Goal: Find contact information: Find contact information

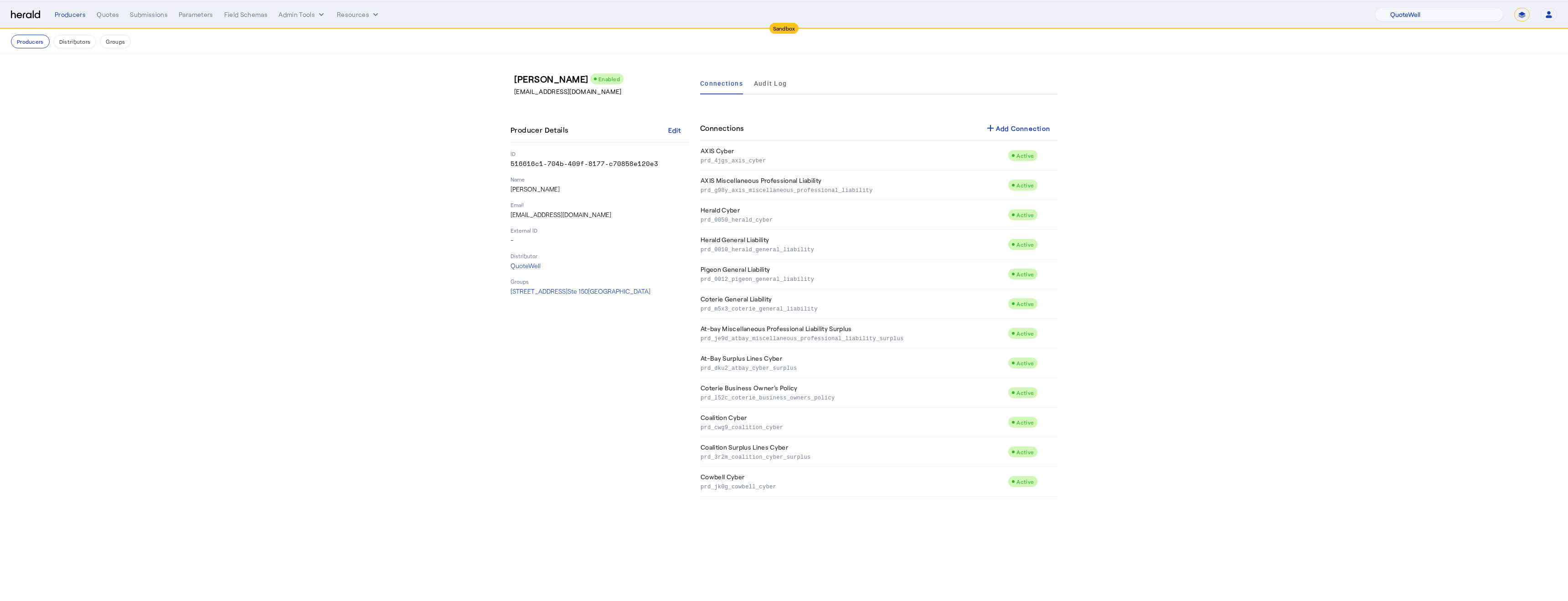
select select "pfm_d7yf_quotewell"
select select "*******"
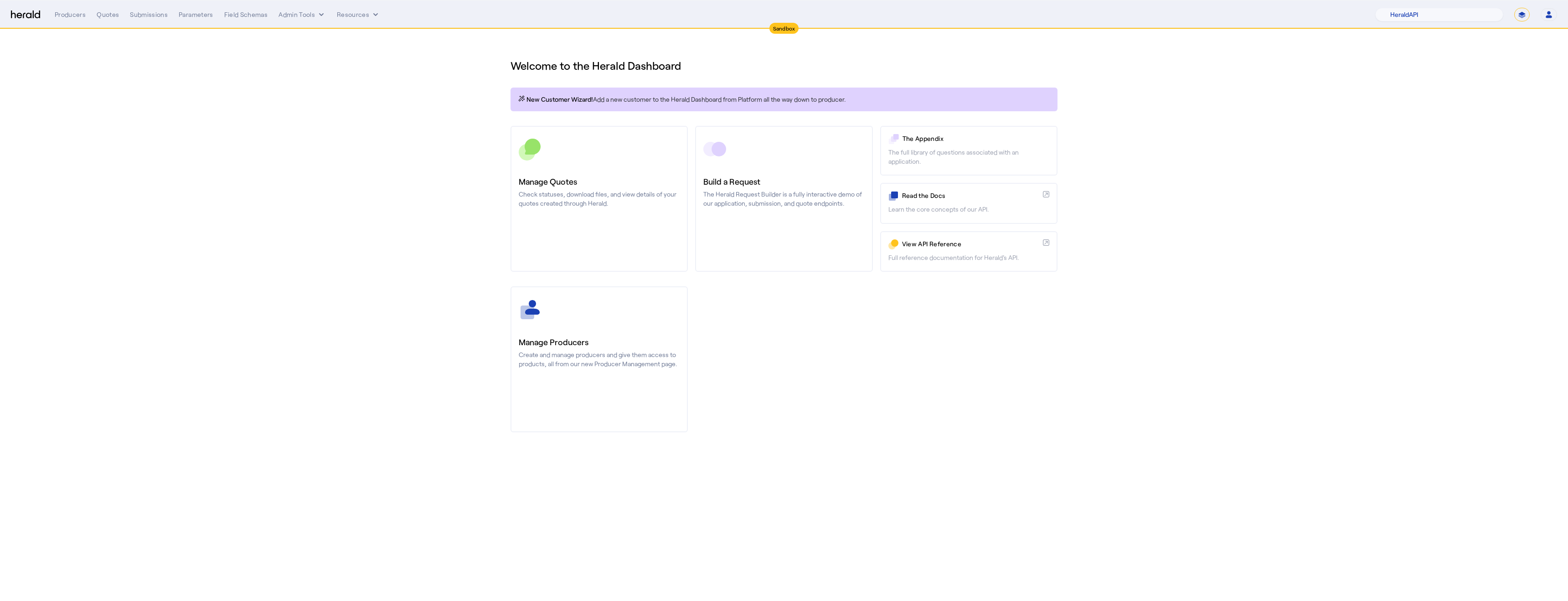
select select "pfm_2v8p_herald_api"
select select "*******"
click at [1423, 13] on select "1Fort Acrisure Acturis Affinity Advisors Affinity Risk Agentero AmWins Anzen Ao…" at bounding box center [1439, 15] width 128 height 13
select select "pfm_129z_babbix"
click at [1400, 8] on select "1Fort Acrisure Acturis Affinity Advisors Affinity Risk Agentero AmWins Anzen Ao…" at bounding box center [1439, 15] width 128 height 13
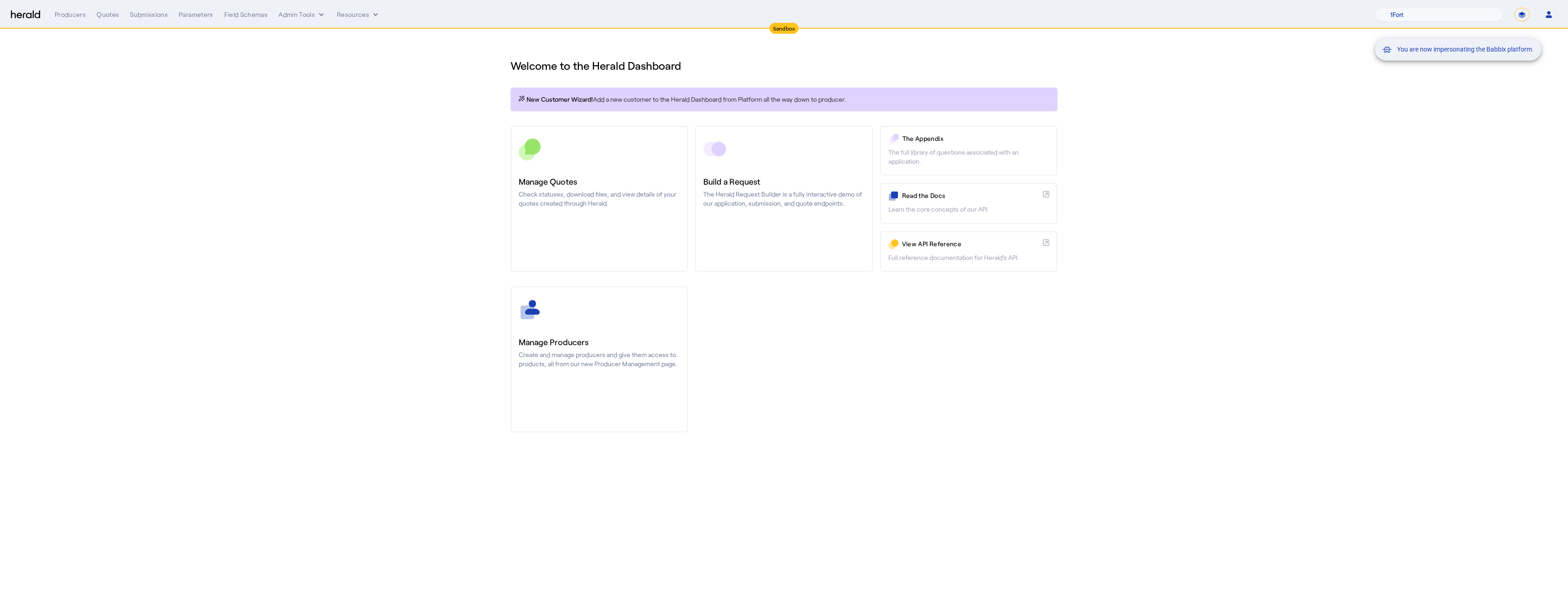
click at [81, 15] on div "You are now impersonating the Babbix platform." at bounding box center [784, 300] width 1568 height 601
click at [65, 12] on div "You are now impersonating the Babbix platform." at bounding box center [784, 300] width 1568 height 601
click at [70, 18] on div "Producers" at bounding box center [70, 14] width 31 height 9
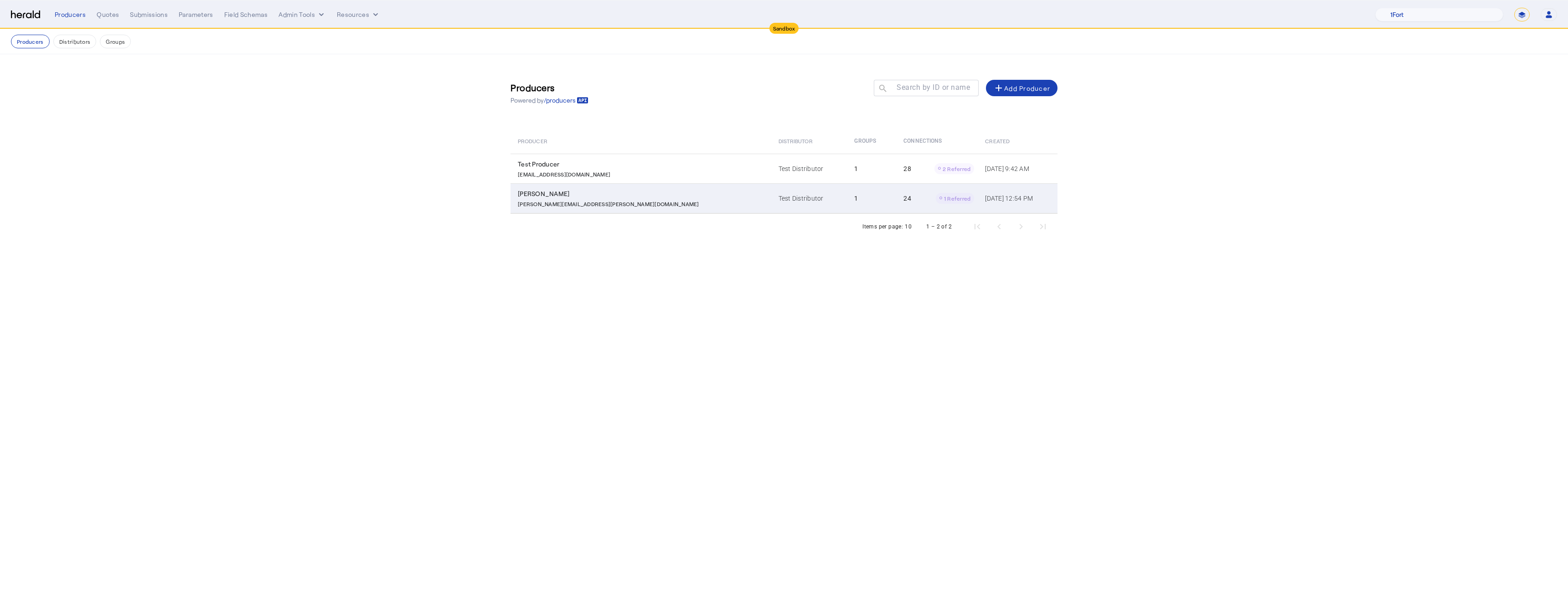
click at [586, 199] on p "[PERSON_NAME][EMAIL_ADDRESS][PERSON_NAME][DOMAIN_NAME]" at bounding box center [609, 203] width 181 height 9
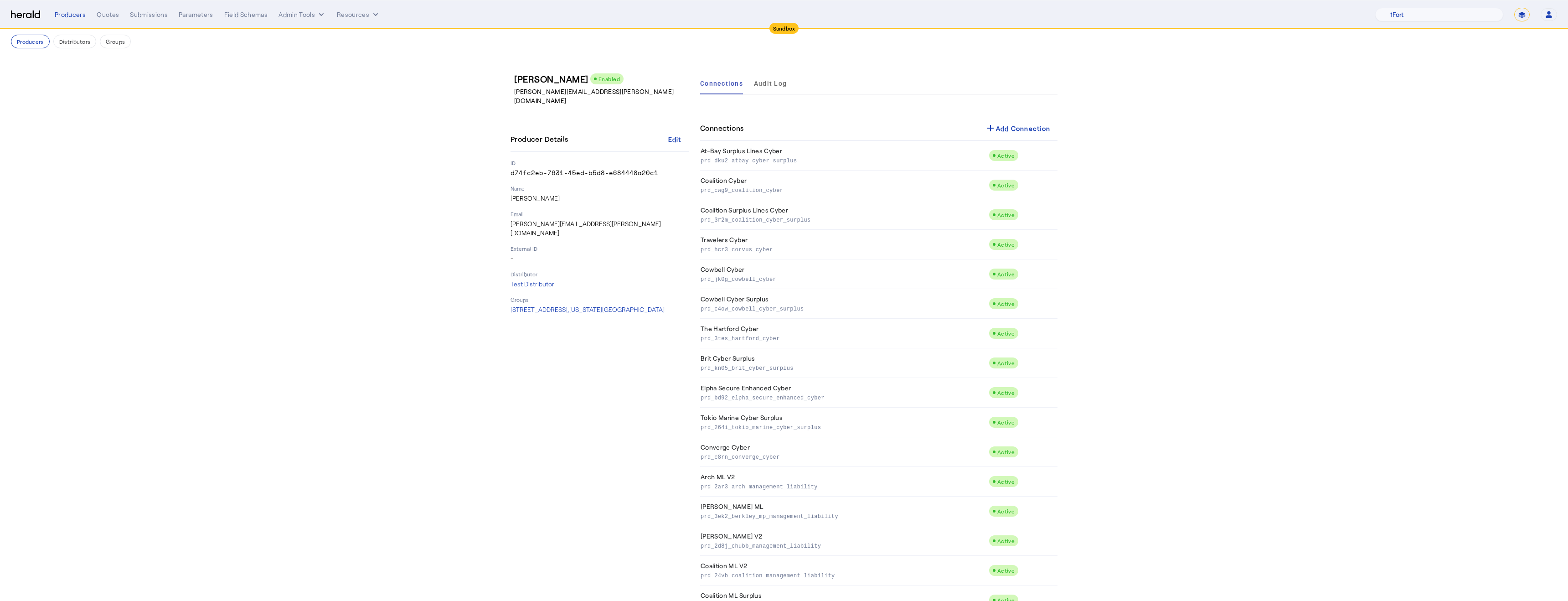
click at [547, 219] on p "[PERSON_NAME][EMAIL_ADDRESS][PERSON_NAME][DOMAIN_NAME]" at bounding box center [600, 228] width 179 height 18
click at [548, 219] on p "[PERSON_NAME][EMAIL_ADDRESS][PERSON_NAME][DOMAIN_NAME]" at bounding box center [600, 228] width 179 height 18
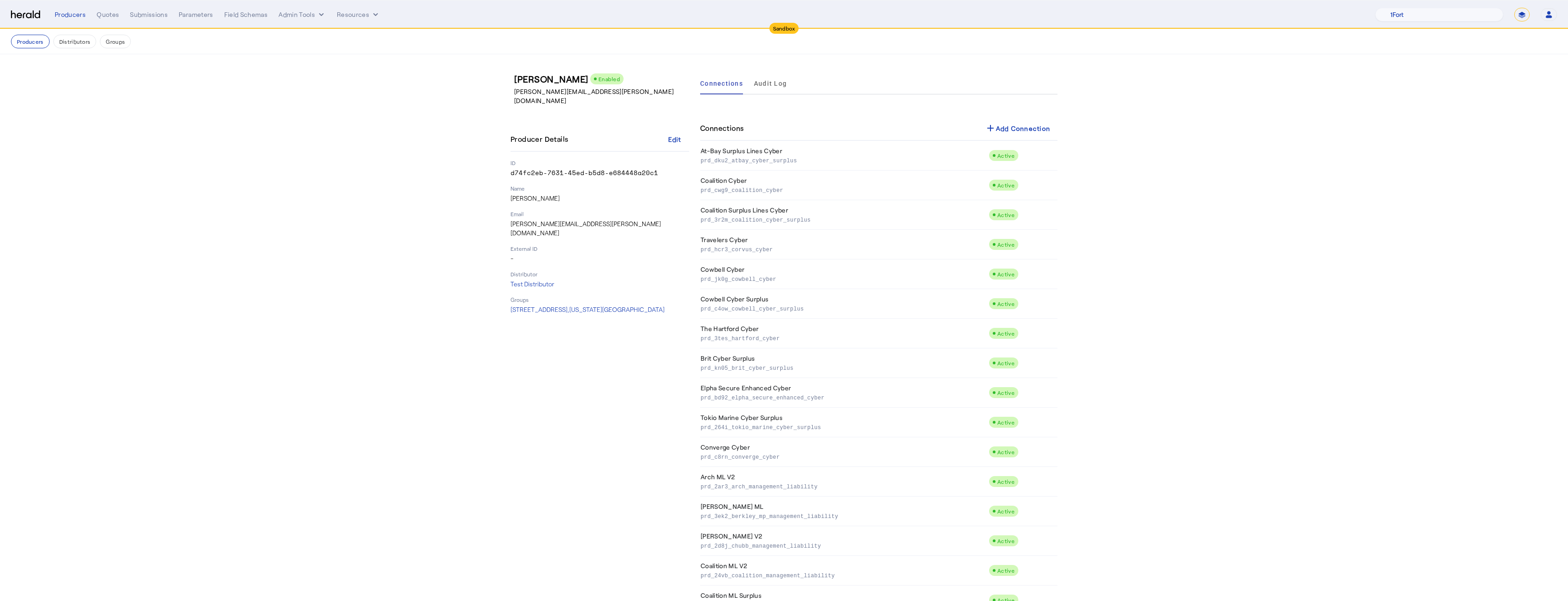
click at [547, 219] on p "[PERSON_NAME][EMAIL_ADDRESS][PERSON_NAME][DOMAIN_NAME]" at bounding box center [600, 228] width 179 height 18
click at [548, 219] on p "[PERSON_NAME][EMAIL_ADDRESS][PERSON_NAME][DOMAIN_NAME]" at bounding box center [600, 228] width 179 height 18
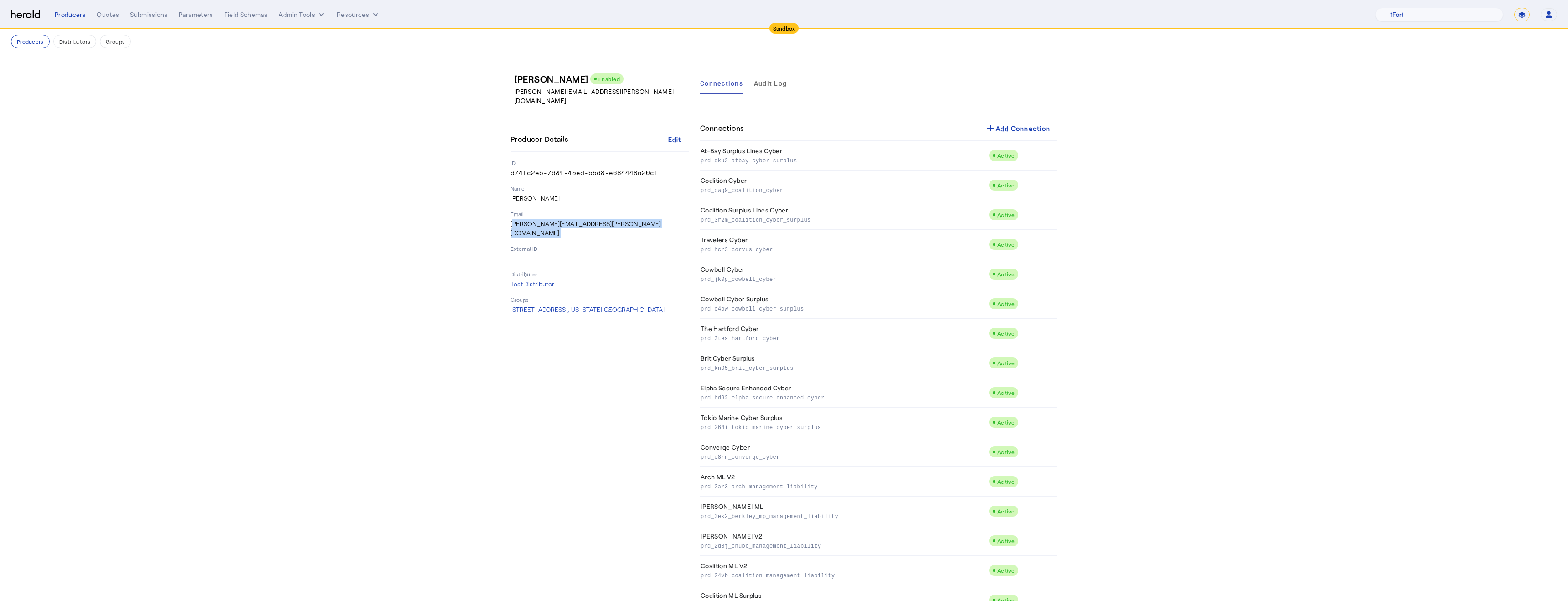
click at [582, 219] on p "[PERSON_NAME][EMAIL_ADDRESS][PERSON_NAME][DOMAIN_NAME]" at bounding box center [600, 228] width 179 height 18
click at [574, 219] on p "[PERSON_NAME][EMAIL_ADDRESS][PERSON_NAME][DOMAIN_NAME]" at bounding box center [600, 228] width 179 height 18
click at [576, 219] on p "[PERSON_NAME][EMAIL_ADDRESS][PERSON_NAME][DOMAIN_NAME]" at bounding box center [600, 228] width 179 height 18
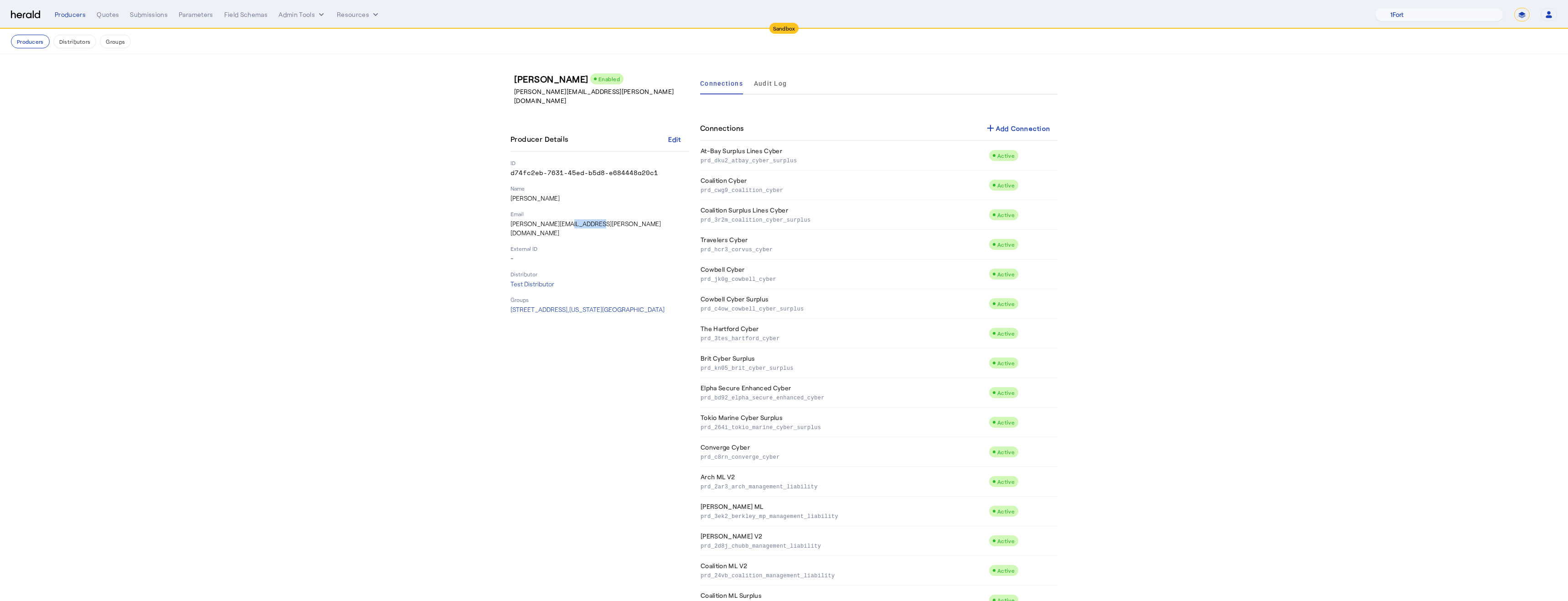
click at [576, 219] on p "[PERSON_NAME][EMAIL_ADDRESS][PERSON_NAME][DOMAIN_NAME]" at bounding box center [600, 228] width 179 height 18
copy p "[PERSON_NAME][EMAIL_ADDRESS][PERSON_NAME][DOMAIN_NAME]"
